Goal: Task Accomplishment & Management: Use online tool/utility

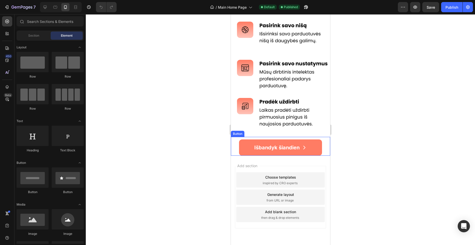
scroll to position [250, 0]
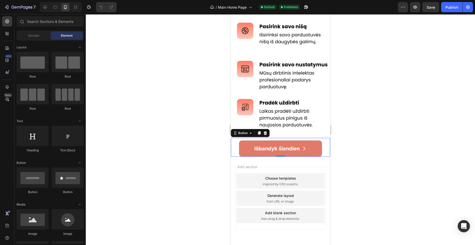
click at [251, 143] on link "Išbandyk šiandien" at bounding box center [280, 149] width 83 height 16
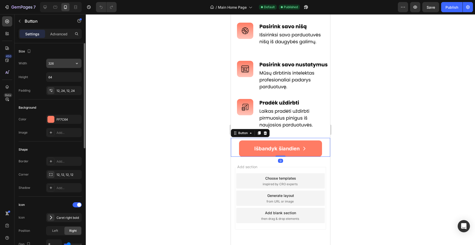
click at [67, 67] on input "326" at bounding box center [63, 63] width 35 height 9
click at [67, 67] on input "330" at bounding box center [63, 63] width 35 height 9
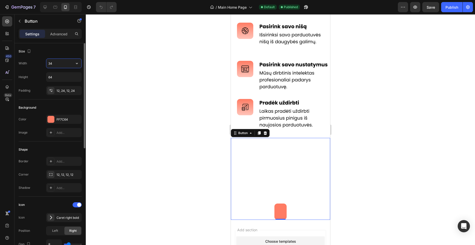
type input "340"
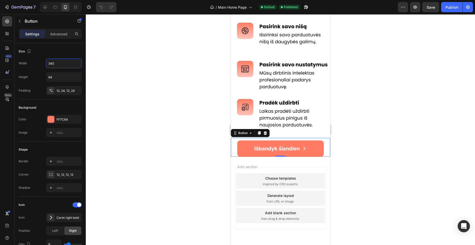
click at [174, 87] on div at bounding box center [280, 129] width 389 height 231
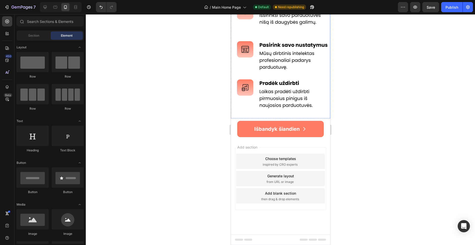
scroll to position [0, 0]
